Goal: Task Accomplishment & Management: Use online tool/utility

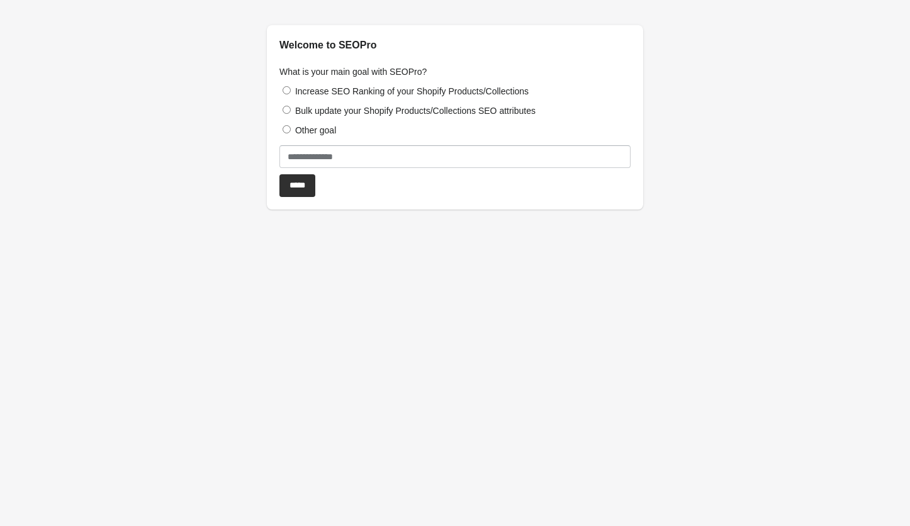
click at [399, 86] on label "Increase SEO Ranking of your Shopify Products/Collections" at bounding box center [412, 91] width 234 height 10
click at [365, 111] on label "Bulk update your Shopify Products/Collections SEO attributes" at bounding box center [415, 111] width 241 height 10
click at [317, 133] on label "Other goal" at bounding box center [315, 130] width 41 height 10
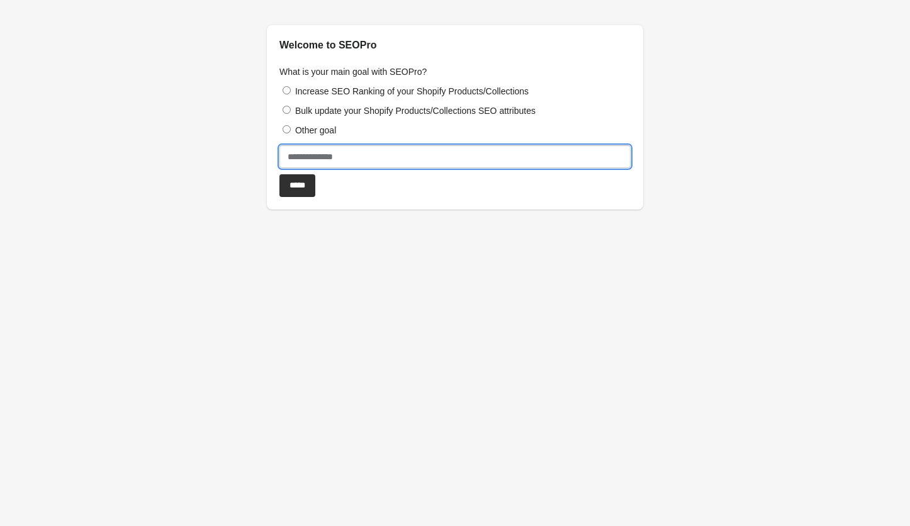
click at [320, 150] on input "text" at bounding box center [455, 156] width 351 height 23
type input "**********"
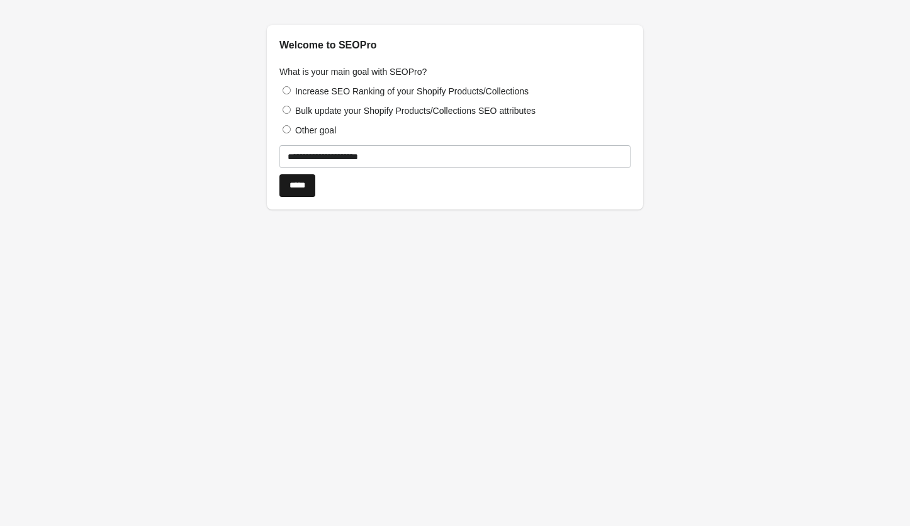
click at [309, 191] on input "*****" at bounding box center [298, 185] width 36 height 23
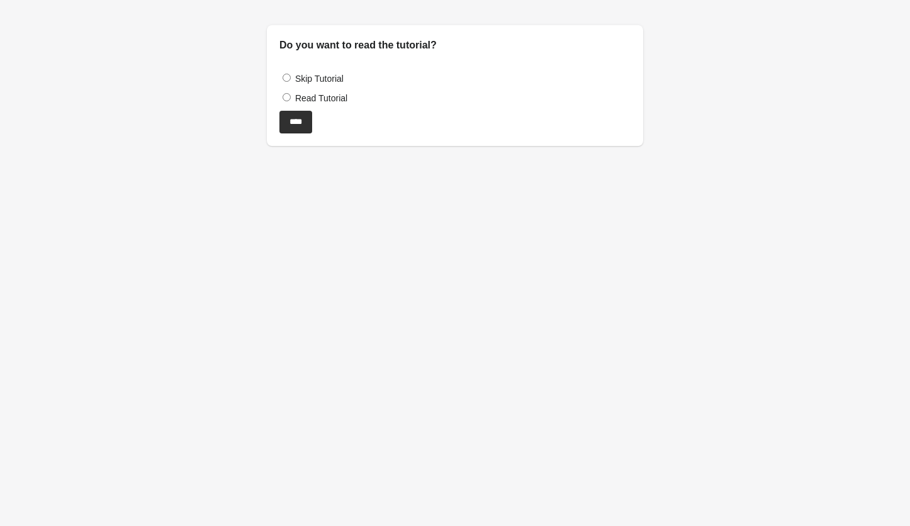
click at [317, 82] on label "Skip Tutorial" at bounding box center [319, 79] width 48 height 10
click at [306, 121] on input "****" at bounding box center [296, 122] width 33 height 23
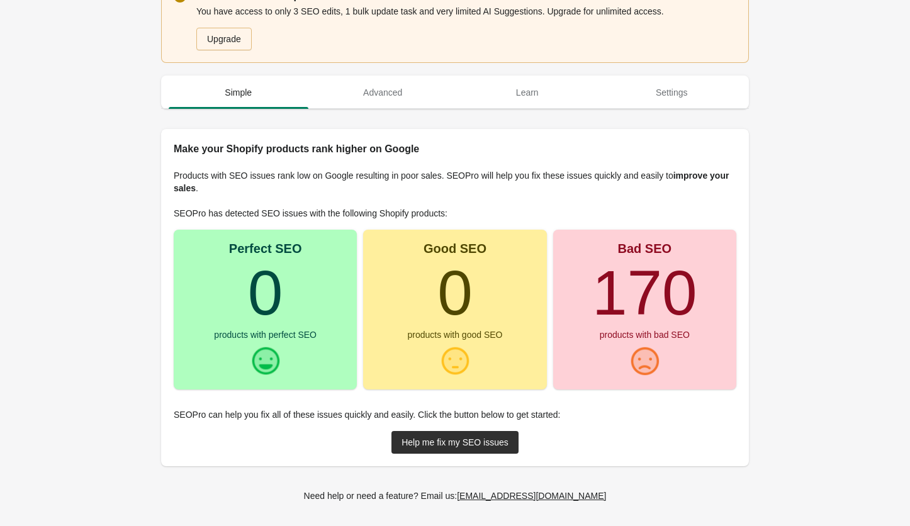
scroll to position [30, 0]
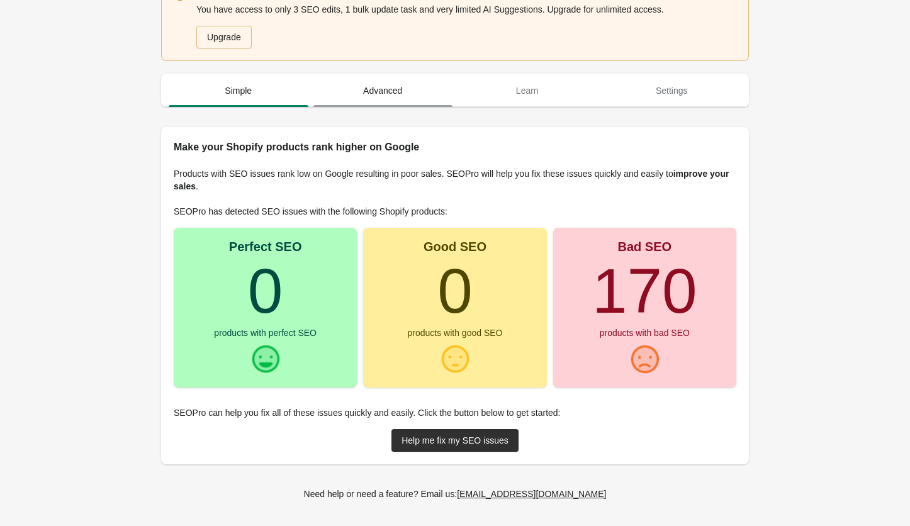
click at [391, 94] on span "Advanced" at bounding box center [384, 90] width 140 height 23
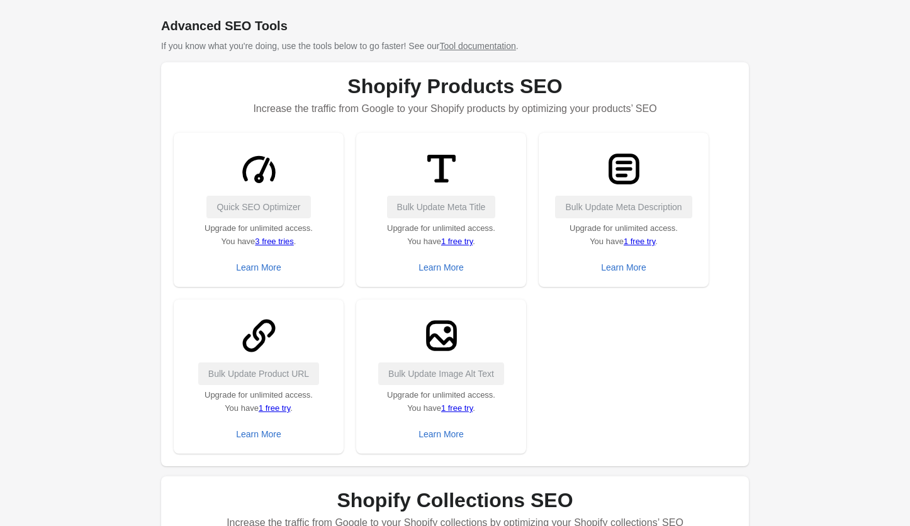
scroll to position [144, 0]
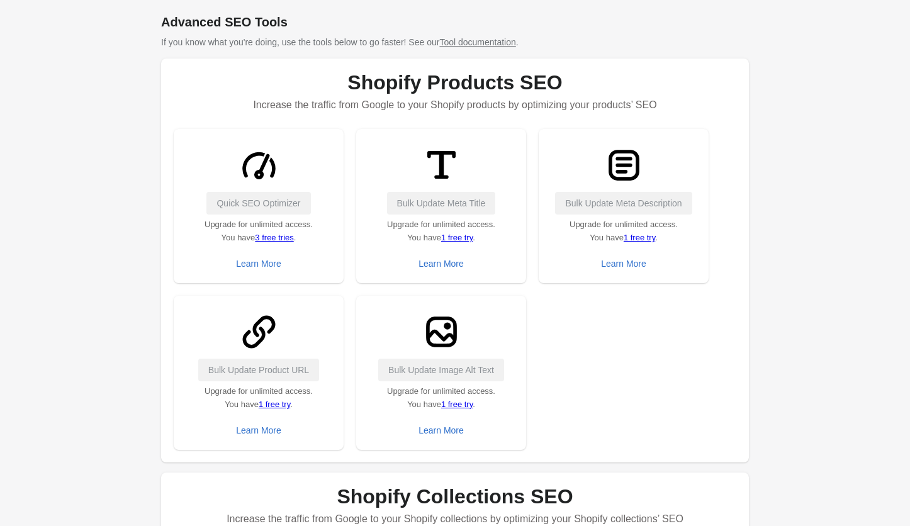
click at [453, 404] on link "1 free try" at bounding box center [456, 404] width 31 height 9
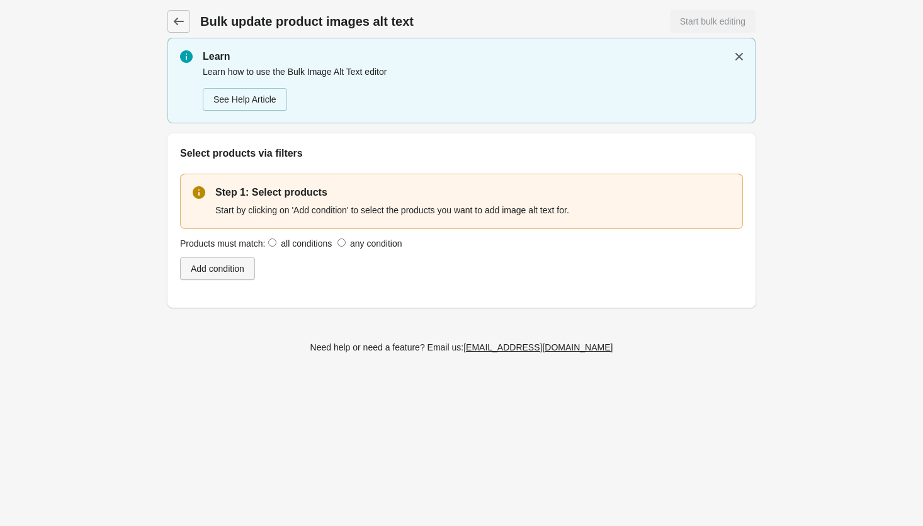
click at [244, 266] on div "Add condition" at bounding box center [218, 269] width 54 height 10
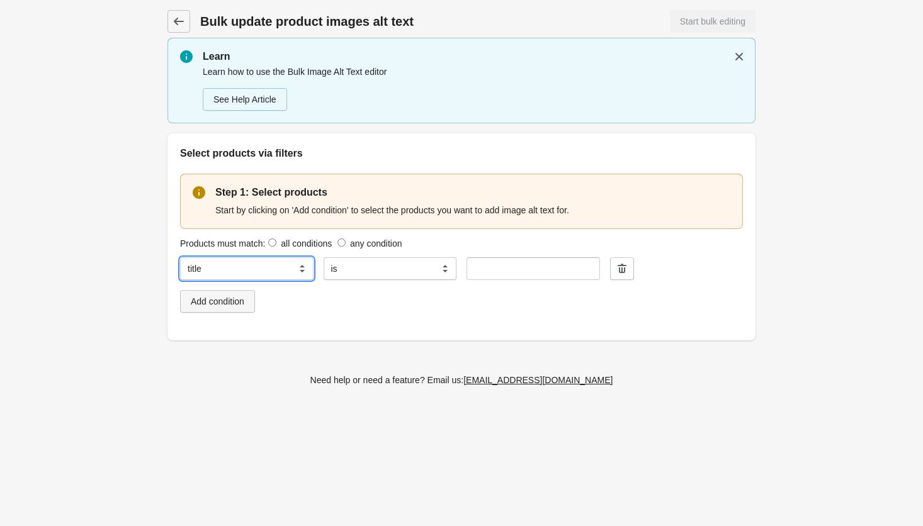
click at [246, 266] on select "**********" at bounding box center [246, 269] width 133 height 23
click at [180, 258] on select "**********" at bounding box center [246, 269] width 133 height 23
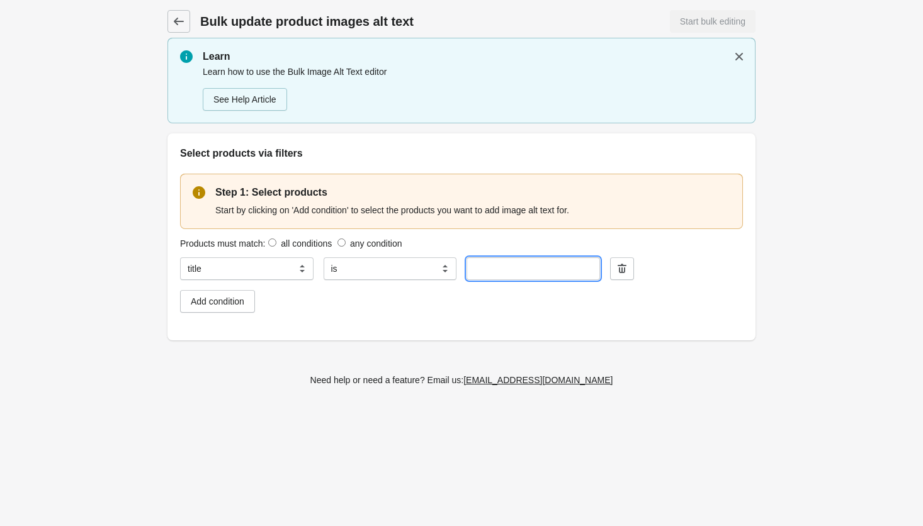
click at [507, 264] on input "text" at bounding box center [533, 269] width 133 height 23
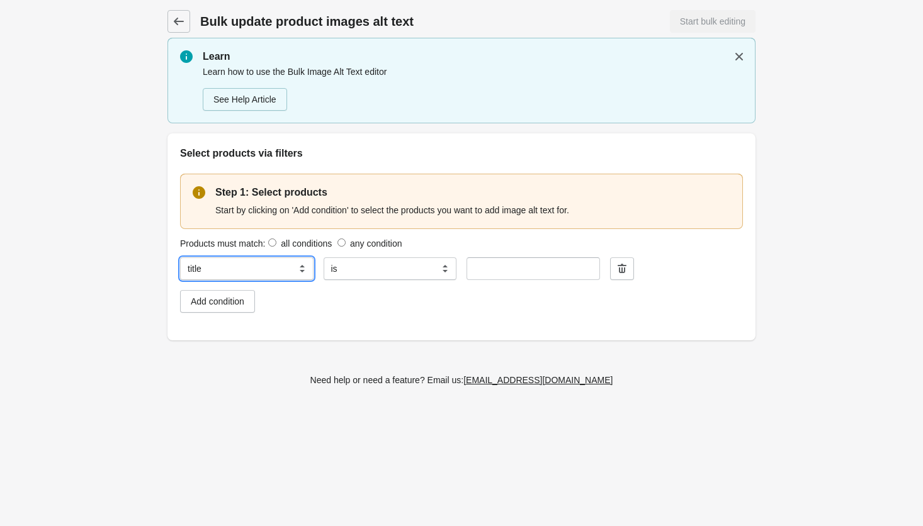
click at [292, 269] on select "**********" at bounding box center [246, 269] width 133 height 23
select select "******"
click at [180, 258] on select "**********" at bounding box center [246, 269] width 133 height 23
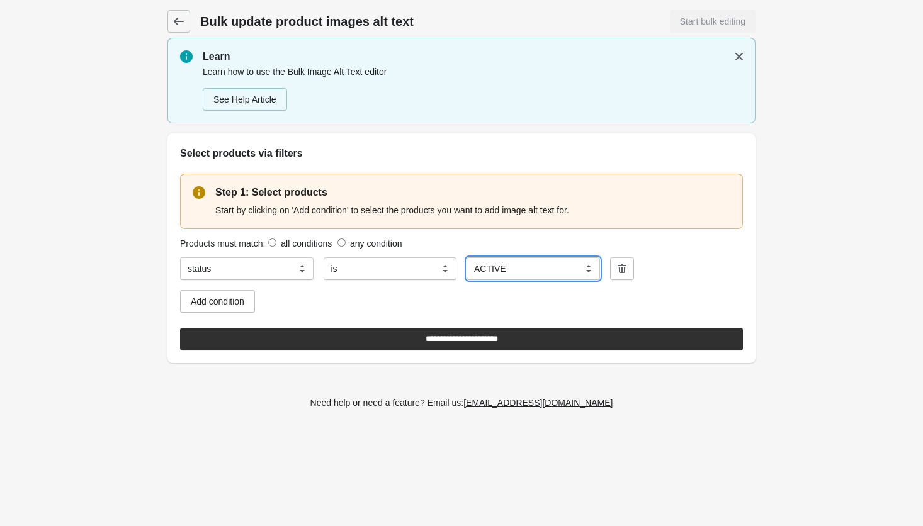
click at [519, 264] on select "****** *****" at bounding box center [533, 269] width 133 height 23
click at [467, 258] on select "****** *****" at bounding box center [533, 269] width 133 height 23
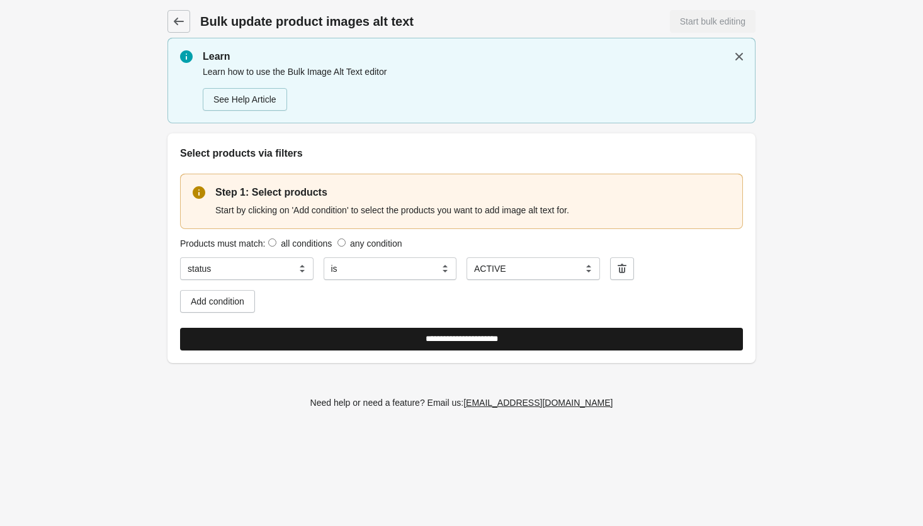
click at [302, 336] on input "**********" at bounding box center [461, 339] width 563 height 23
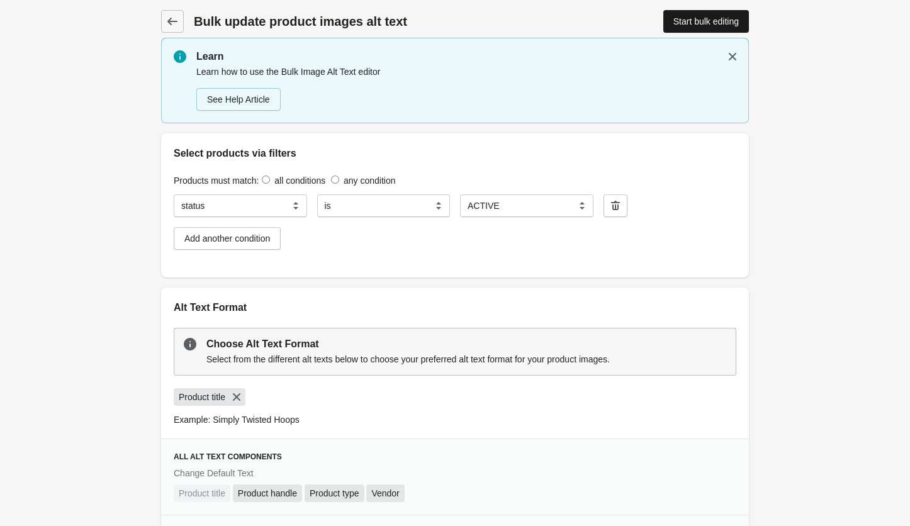
click at [698, 14] on link "Start bulk editing" at bounding box center [707, 21] width 86 height 23
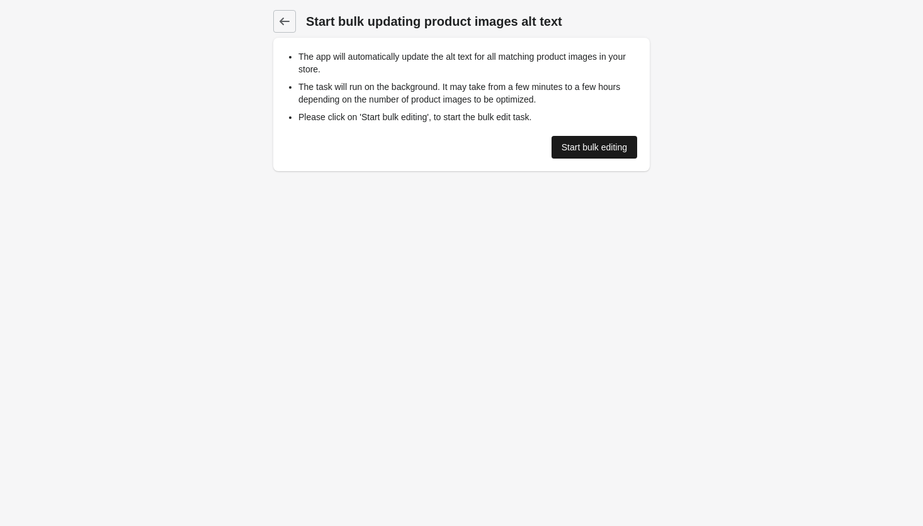
click at [589, 144] on div "Start bulk editing" at bounding box center [594, 147] width 65 height 10
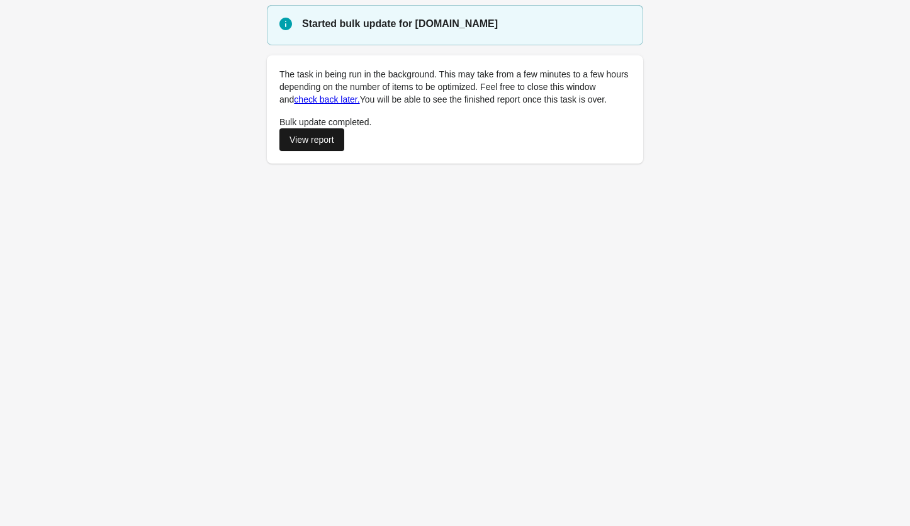
click at [317, 145] on div "View report" at bounding box center [312, 140] width 45 height 10
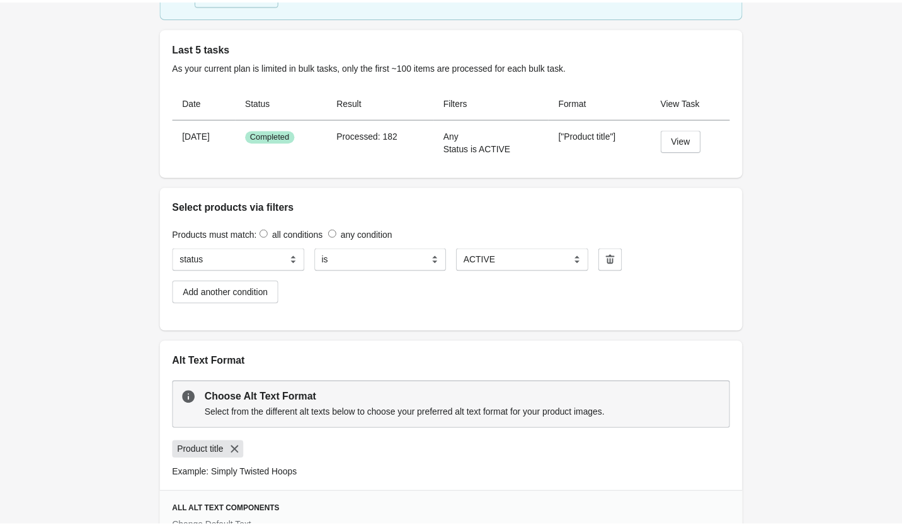
scroll to position [93, 0]
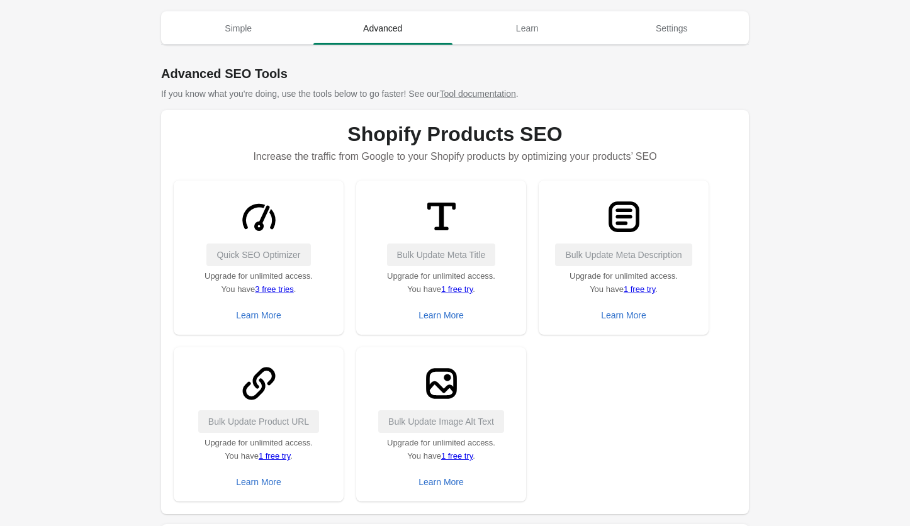
scroll to position [94, 0]
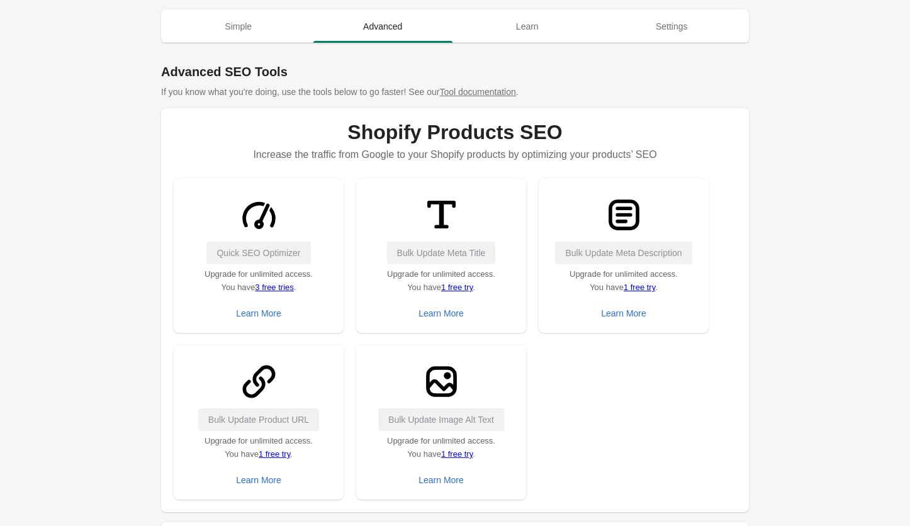
click at [468, 452] on link "1 free try" at bounding box center [456, 454] width 31 height 9
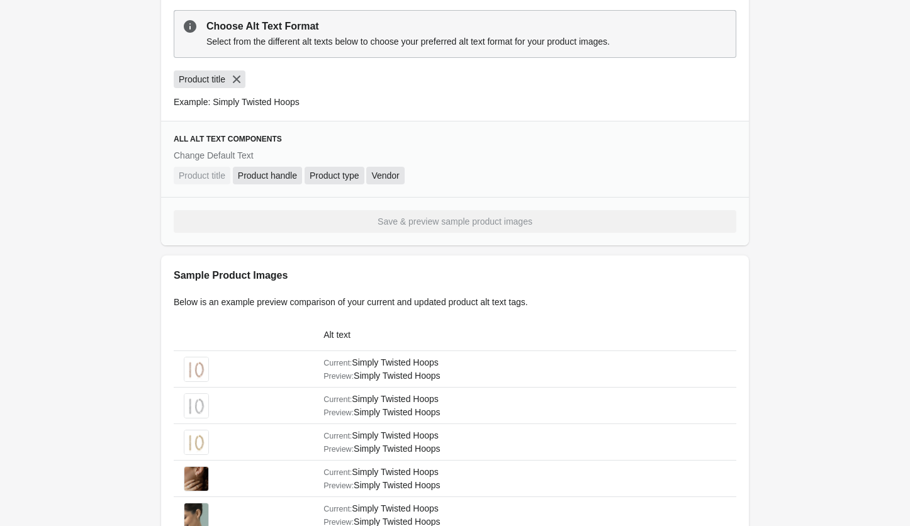
scroll to position [509, 0]
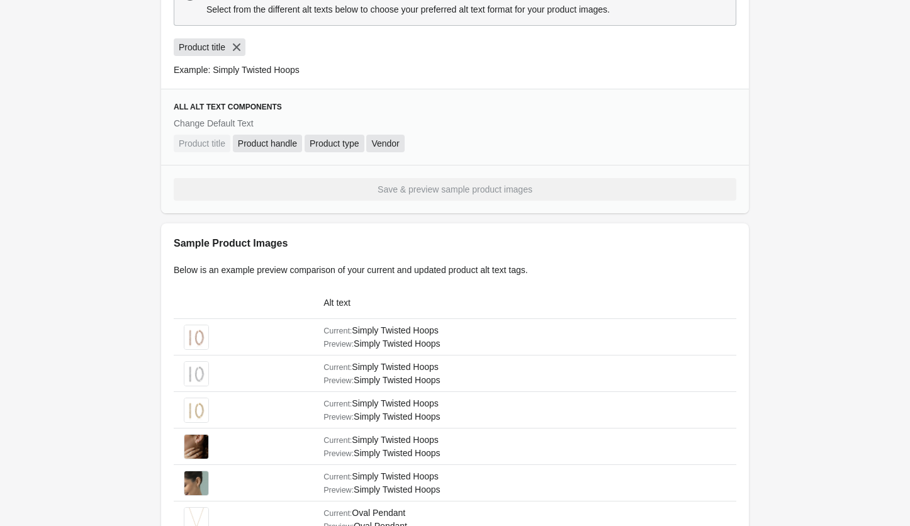
click at [417, 331] on td "Current: Simply Twisted Hoops Preview: Simply Twisted Hoops" at bounding box center [525, 337] width 423 height 37
click at [418, 328] on td "Current: Simply Twisted Hoops Preview: Simply Twisted Hoops" at bounding box center [525, 337] width 423 height 37
drag, startPoint x: 353, startPoint y: 331, endPoint x: 443, endPoint y: 327, distance: 90.7
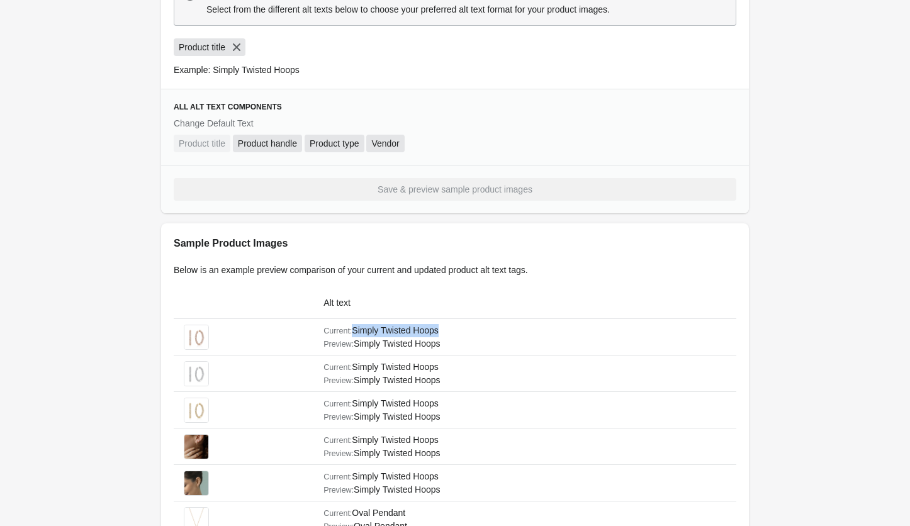
click at [443, 327] on td "Current: Simply Twisted Hoops Preview: Simply Twisted Hoops" at bounding box center [525, 337] width 423 height 37
copy td "Simply Twisted Hoops"
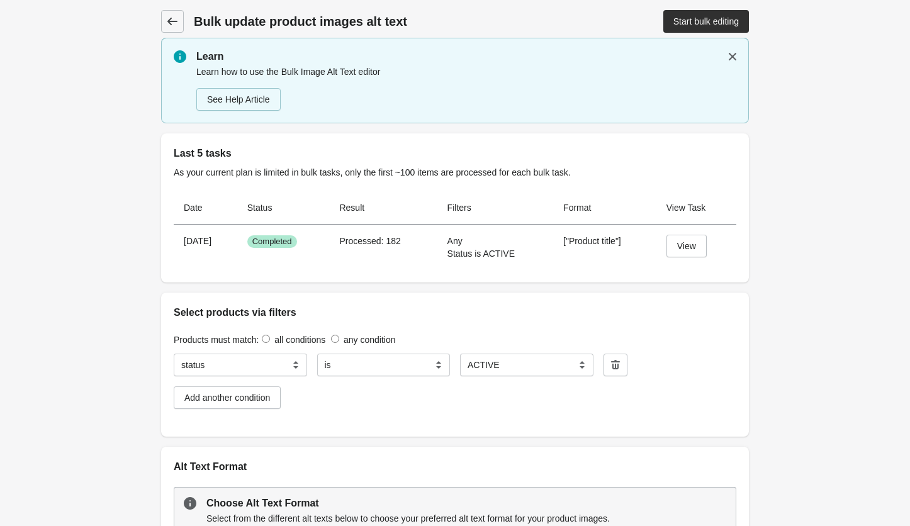
click at [169, 17] on icon at bounding box center [172, 21] width 13 height 13
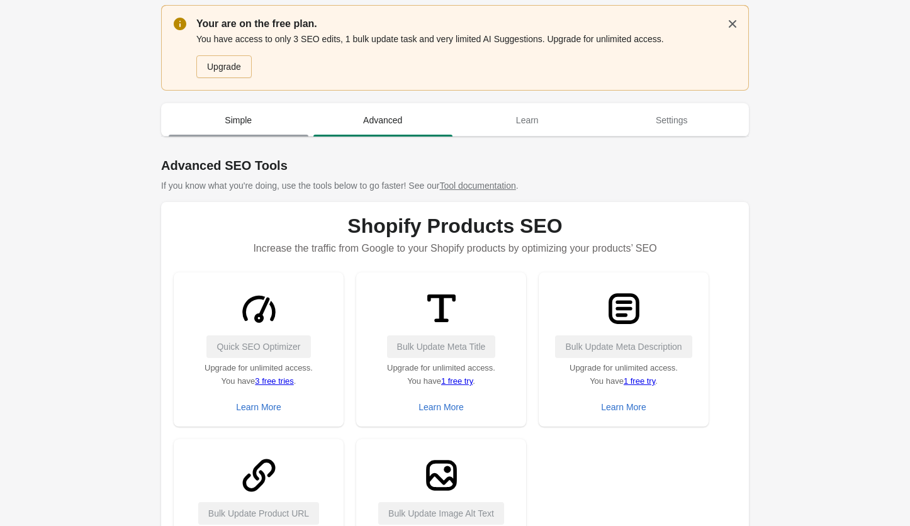
click at [232, 127] on span "Simple" at bounding box center [239, 120] width 140 height 23
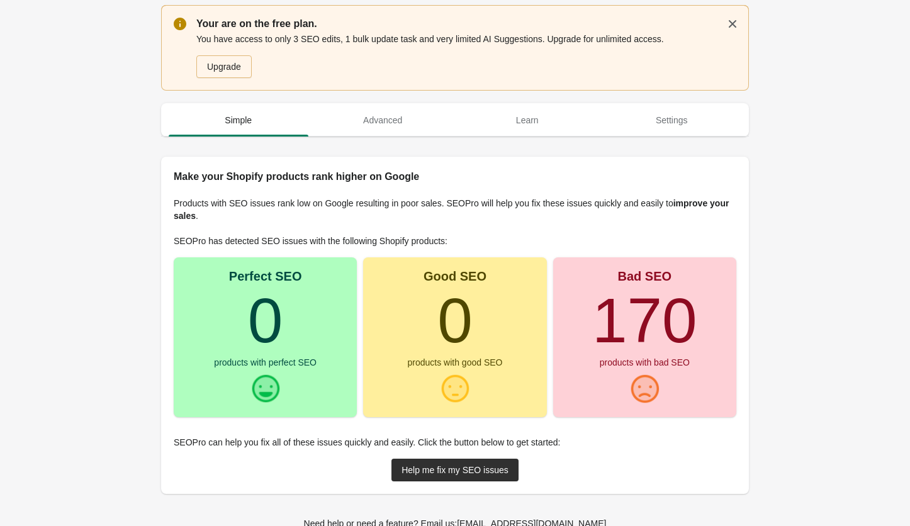
click at [645, 327] on turbo-frame "170" at bounding box center [644, 320] width 105 height 71
click at [465, 463] on link "Help me fix my SEO issues" at bounding box center [455, 470] width 127 height 23
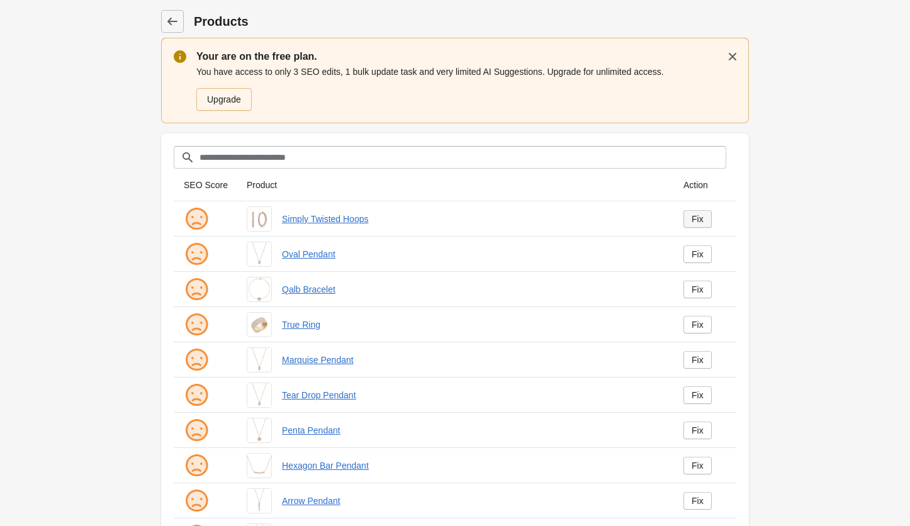
click at [706, 217] on link "Fix" at bounding box center [698, 219] width 28 height 18
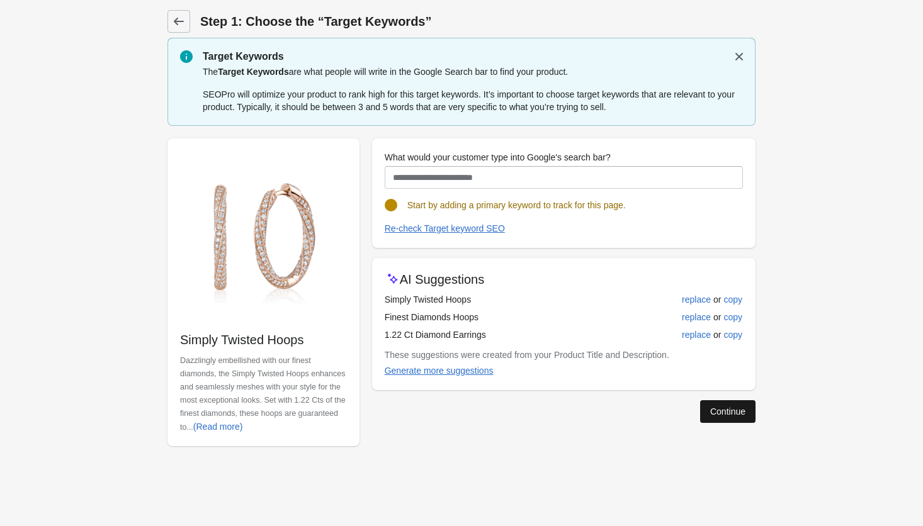
click at [705, 414] on button "Continue" at bounding box center [727, 411] width 55 height 23
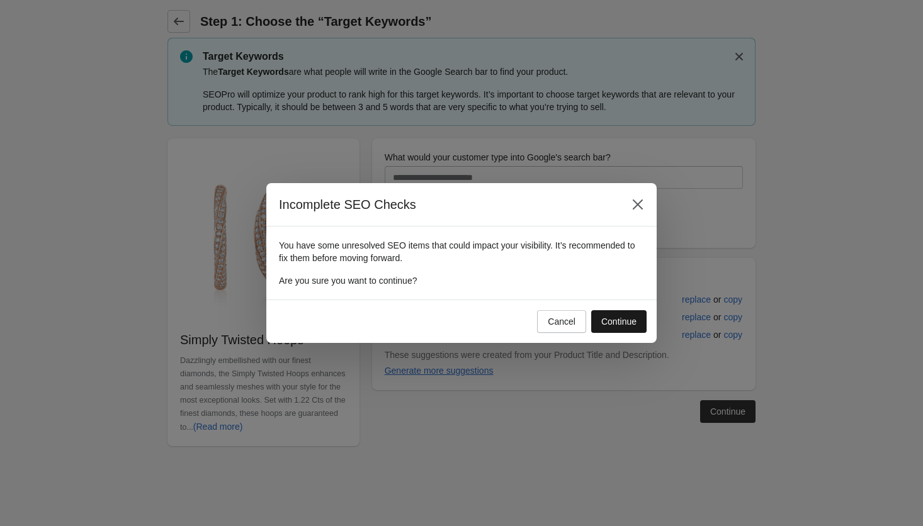
click at [612, 323] on div "Continue" at bounding box center [618, 322] width 35 height 10
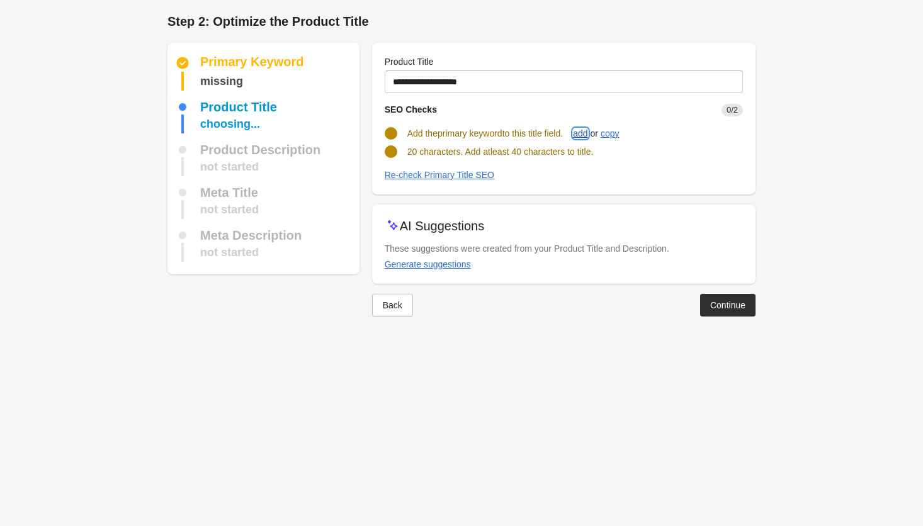
click at [587, 136] on div "add" at bounding box center [580, 133] width 14 height 10
click at [609, 366] on body "Step 1: Choose the “Target Keywords” Target Keywords The Target Keywords are wh…" at bounding box center [461, 263] width 923 height 526
click at [710, 314] on button "Continue" at bounding box center [727, 305] width 55 height 23
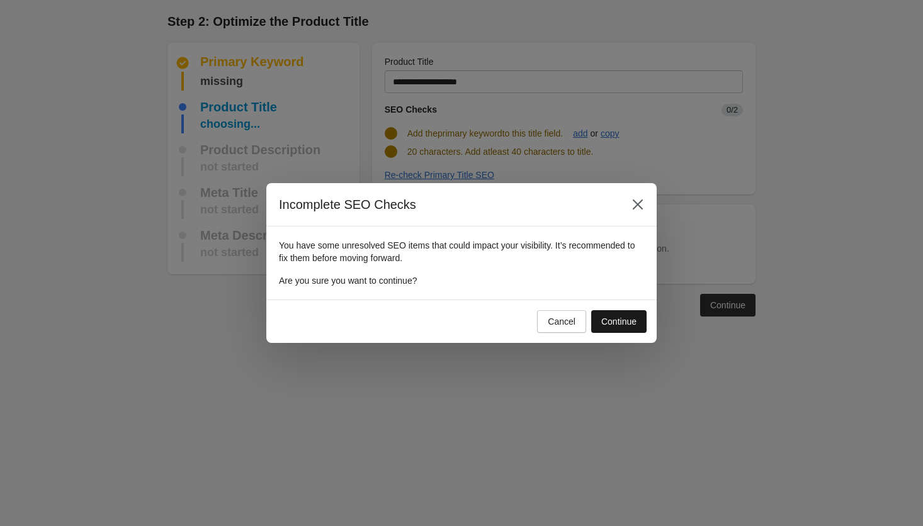
click at [627, 319] on div "Continue" at bounding box center [618, 322] width 35 height 10
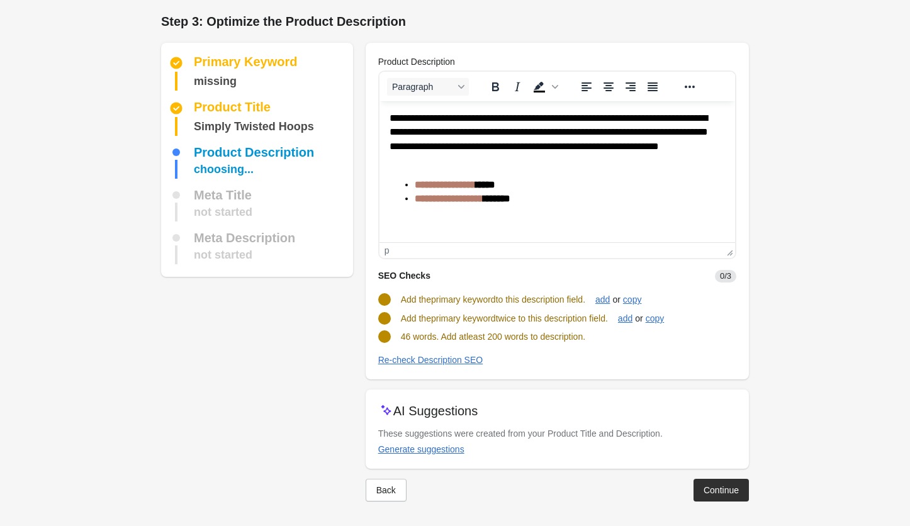
scroll to position [1, 0]
click at [705, 485] on div "Continue" at bounding box center [721, 490] width 35 height 10
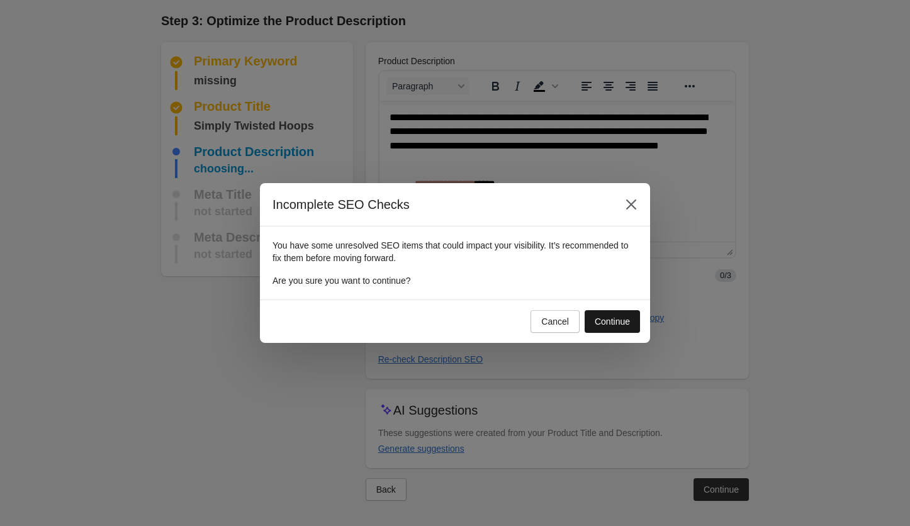
click at [620, 328] on button "Continue" at bounding box center [612, 321] width 55 height 23
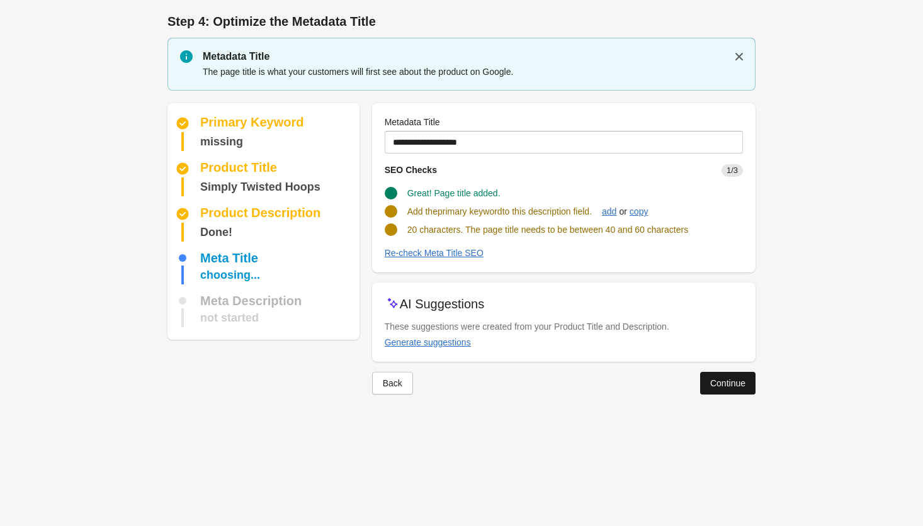
click at [732, 379] on div "Continue" at bounding box center [727, 383] width 35 height 10
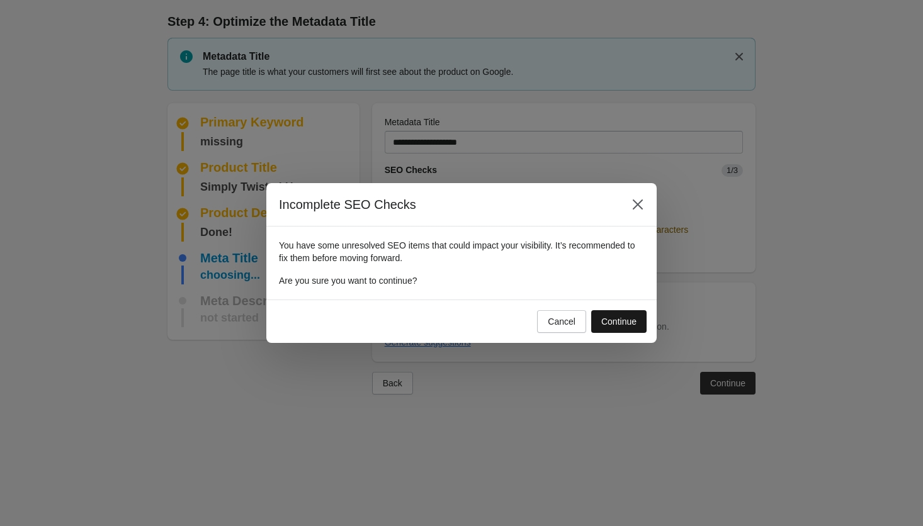
click at [635, 325] on div "Continue" at bounding box center [618, 322] width 35 height 10
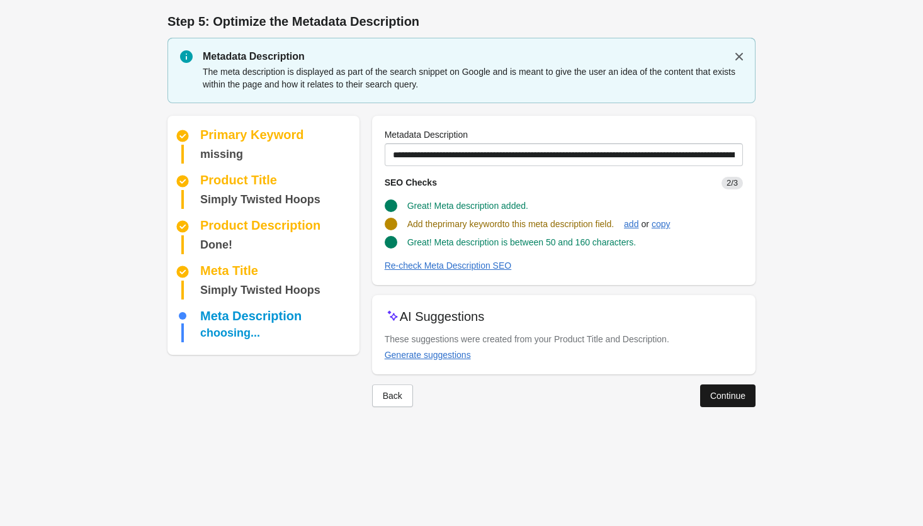
click at [724, 399] on div "Continue" at bounding box center [727, 396] width 35 height 10
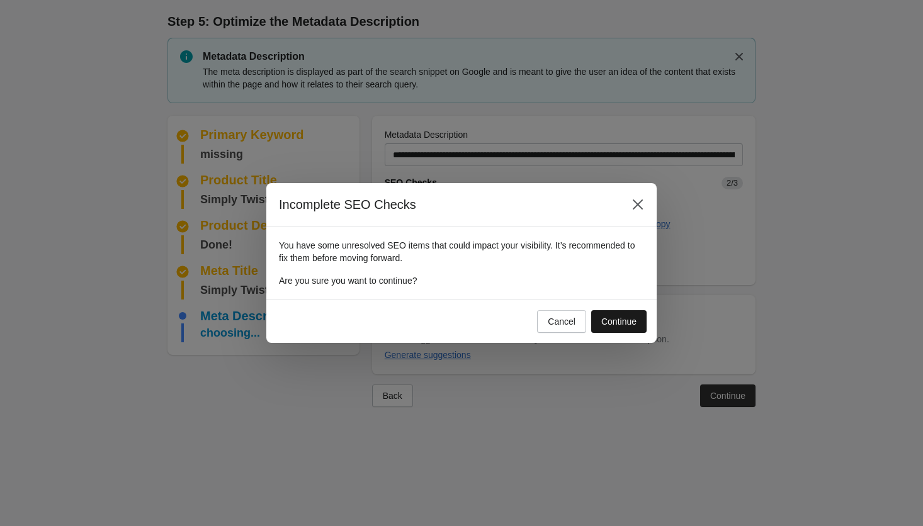
click at [638, 325] on button "Continue" at bounding box center [618, 321] width 55 height 23
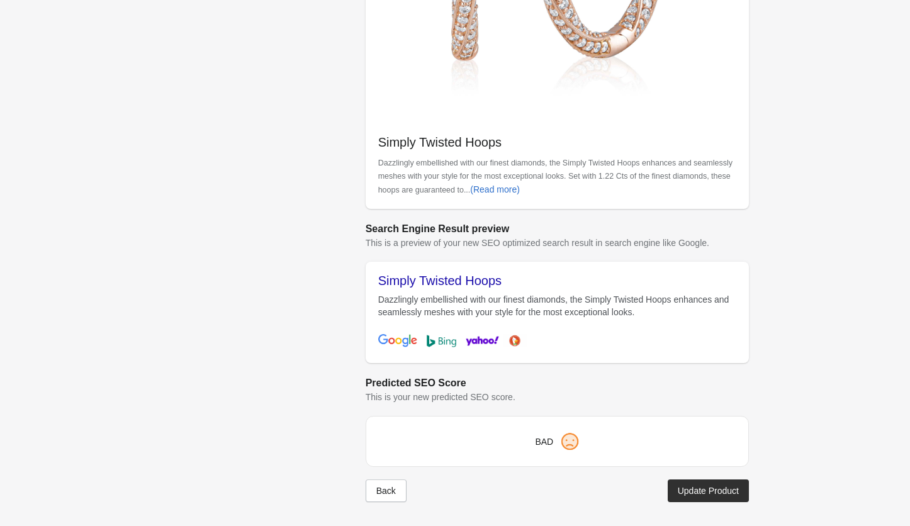
scroll to position [335, 0]
click at [388, 487] on div "Back" at bounding box center [387, 490] width 20 height 10
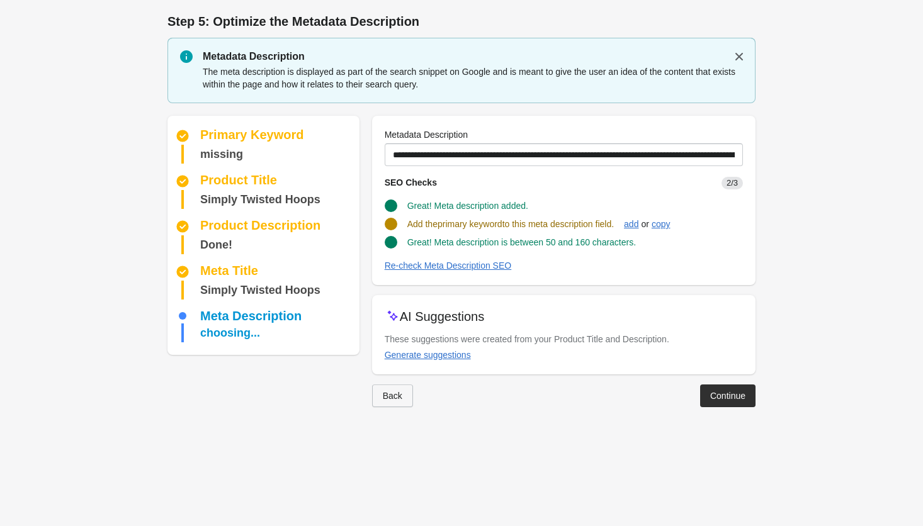
click at [397, 400] on div "Back" at bounding box center [393, 396] width 20 height 10
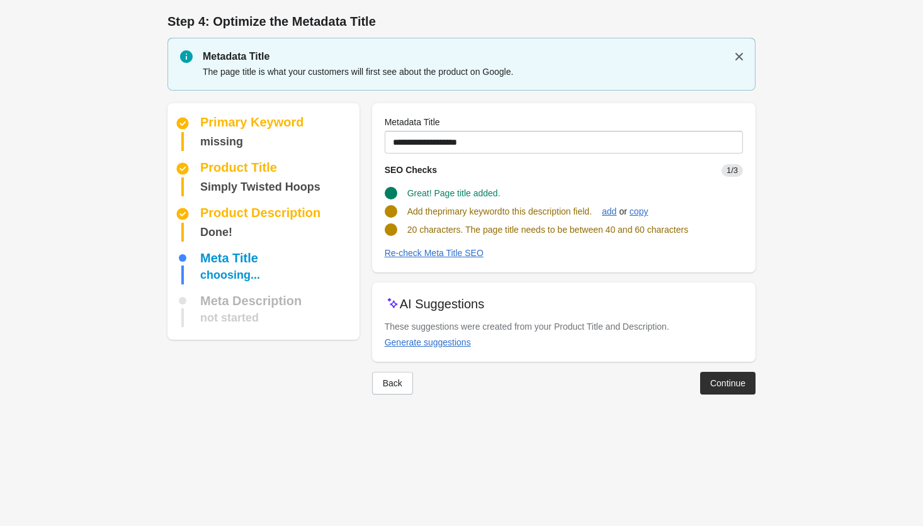
click at [397, 400] on div at bounding box center [461, 405] width 588 height 20
click at [394, 393] on button "Back" at bounding box center [392, 383] width 41 height 23
